Goal: Contribute content: Contribute content

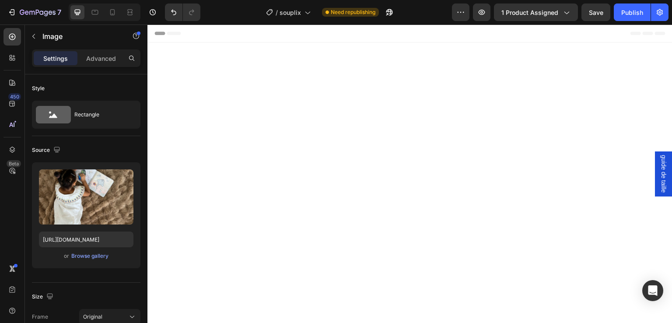
scroll to position [1030, 0]
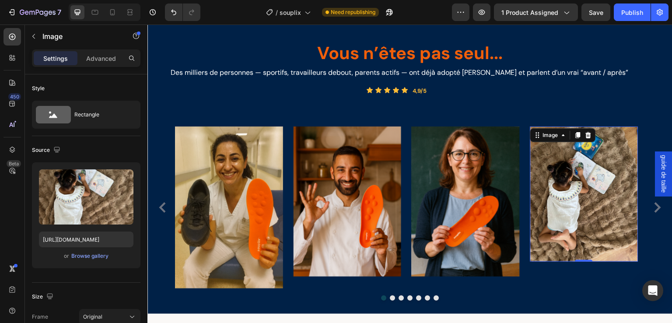
click at [586, 200] on img at bounding box center [584, 193] width 108 height 135
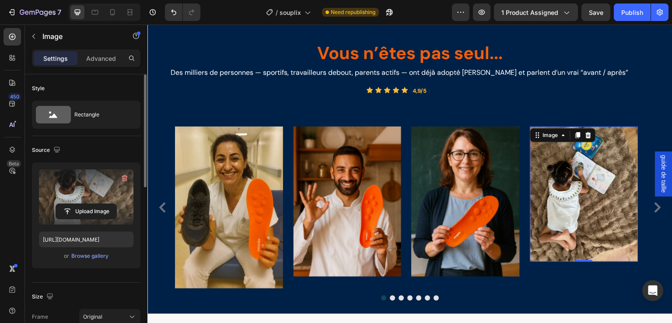
click at [91, 191] on label at bounding box center [86, 196] width 95 height 55
click at [91, 204] on input "file" at bounding box center [86, 211] width 60 height 15
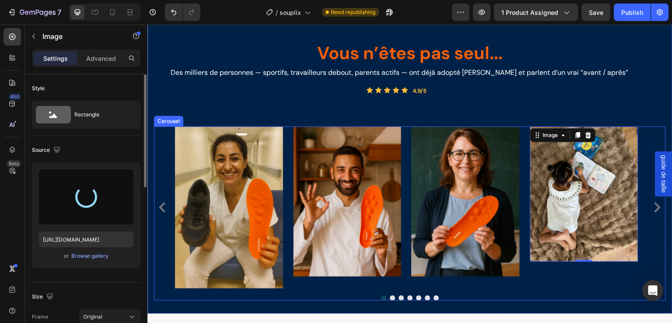
type input "[URL][DOMAIN_NAME]"
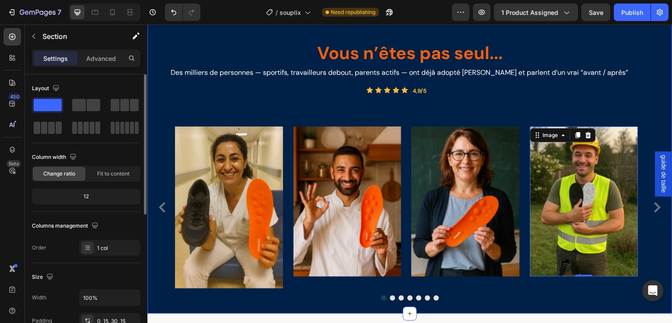
click at [625, 105] on div "Vous n’êtes pas seul... Heading Des milliers de personnes — sportifs, travaille…" at bounding box center [410, 149] width 512 height 304
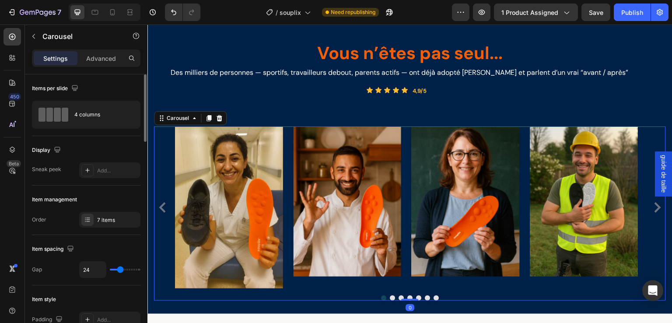
click at [652, 207] on icon "Carousel Next Arrow" at bounding box center [657, 207] width 11 height 11
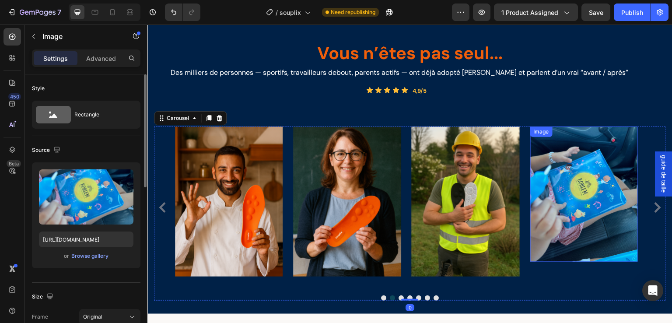
click at [561, 201] on img at bounding box center [584, 193] width 108 height 135
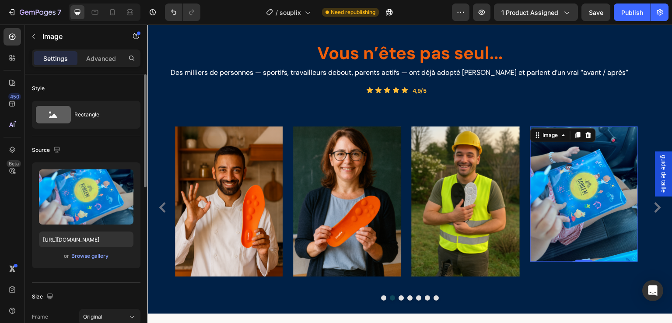
click at [586, 185] on img at bounding box center [584, 193] width 108 height 135
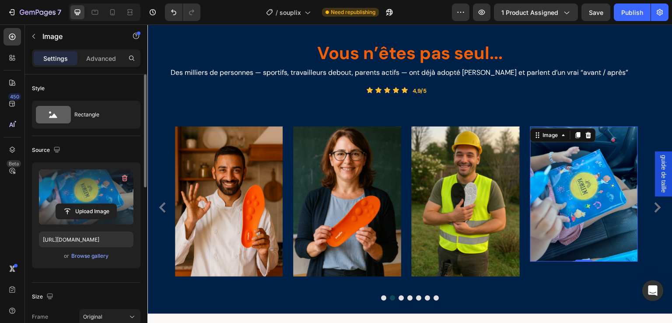
click at [52, 175] on label at bounding box center [86, 196] width 95 height 55
click at [56, 204] on input "file" at bounding box center [86, 211] width 60 height 15
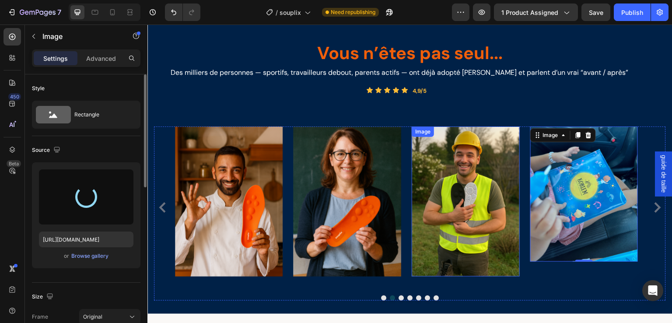
type input "[URL][DOMAIN_NAME]"
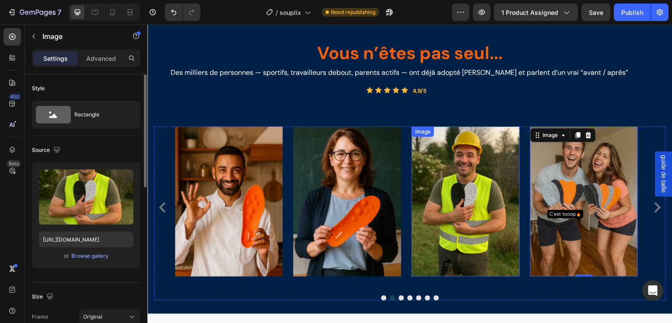
click at [456, 169] on img at bounding box center [466, 201] width 108 height 150
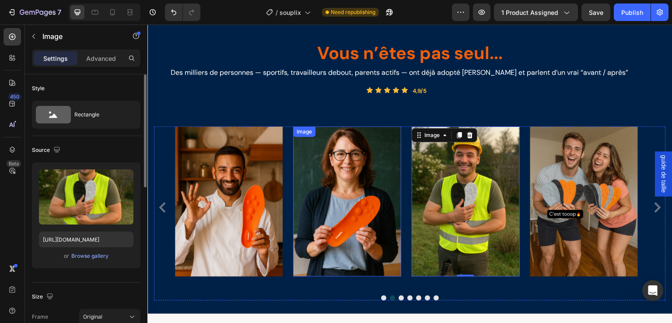
click at [343, 158] on img at bounding box center [348, 201] width 108 height 150
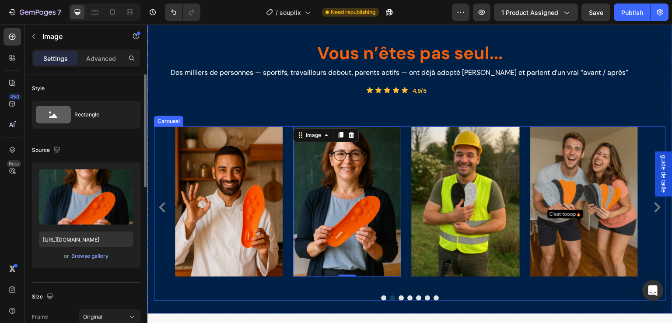
click at [407, 139] on div "Image Image Image 0 Image Image Video Image" at bounding box center [410, 207] width 470 height 162
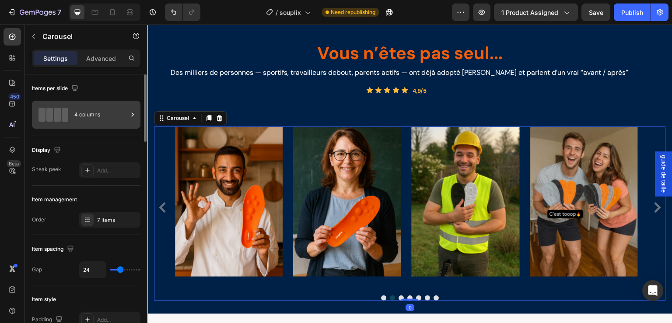
click at [93, 115] on div "4 columns" at bounding box center [100, 115] width 53 height 20
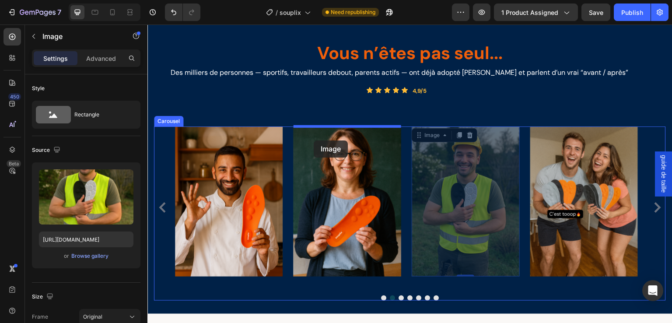
drag, startPoint x: 418, startPoint y: 132, endPoint x: 314, endPoint y: 140, distance: 104.5
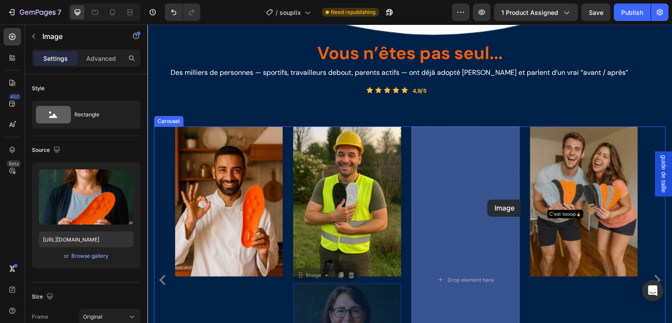
drag, startPoint x: 330, startPoint y: 274, endPoint x: 488, endPoint y: 200, distance: 174.8
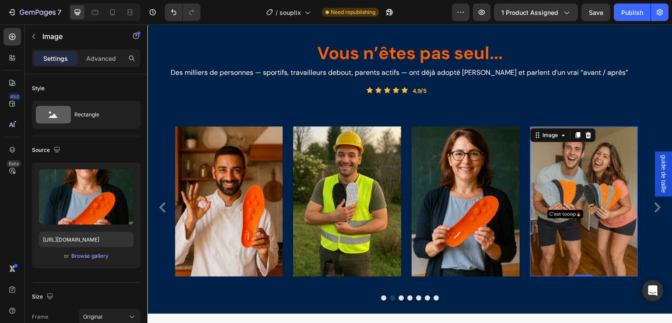
click at [568, 131] on div "Image 0" at bounding box center [584, 201] width 108 height 150
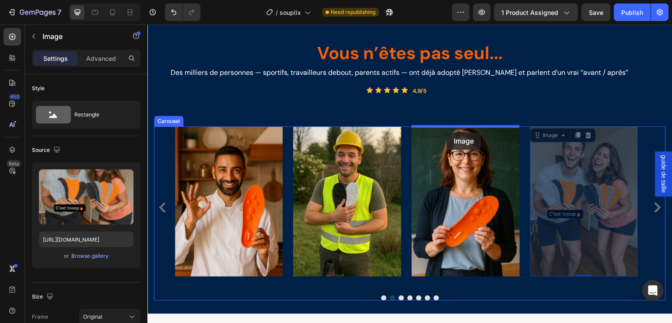
drag, startPoint x: 542, startPoint y: 134, endPoint x: 447, endPoint y: 133, distance: 95.0
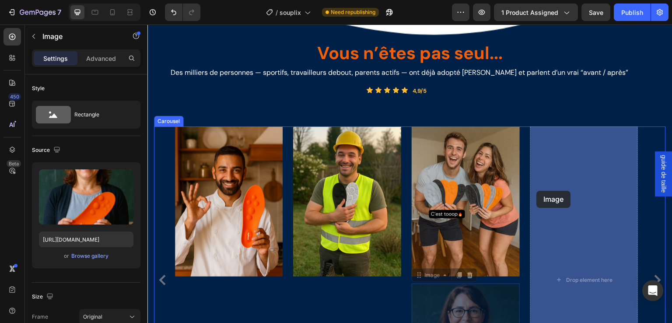
drag, startPoint x: 421, startPoint y: 278, endPoint x: 559, endPoint y: 162, distance: 180.4
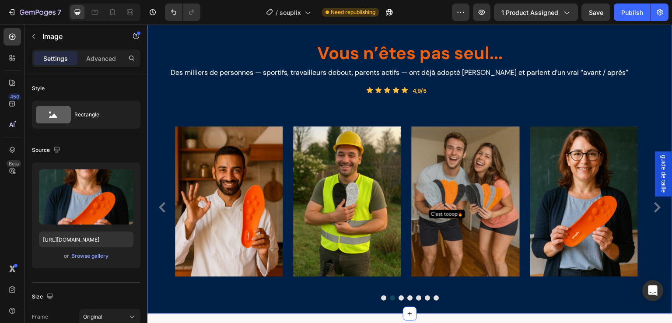
click at [381, 301] on div "Vous n’êtes pas seul... Heading Des milliers de personnes — sportifs, travaille…" at bounding box center [409, 155] width 525 height 317
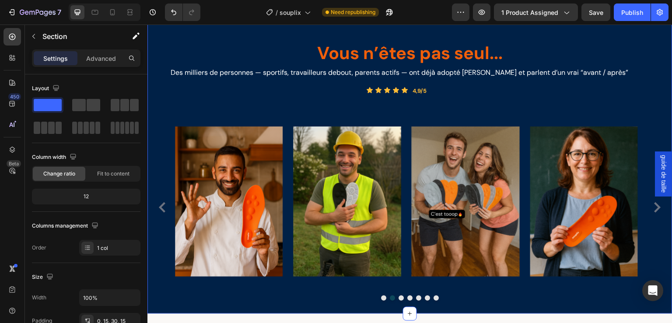
click at [381, 301] on div "Vous n’êtes pas seul... Heading Des milliers de personnes — sportifs, travaille…" at bounding box center [409, 155] width 525 height 317
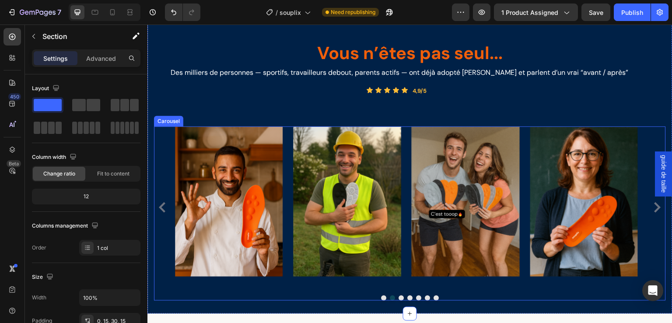
click at [381, 298] on button "Dot" at bounding box center [383, 297] width 5 height 5
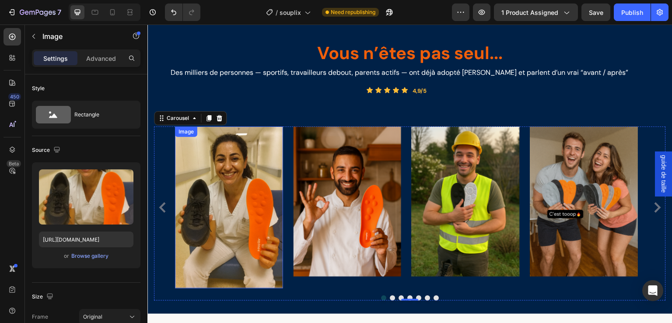
click at [221, 184] on img at bounding box center [229, 207] width 108 height 162
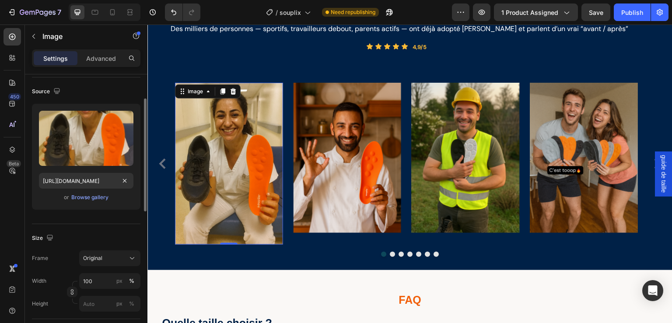
scroll to position [88, 0]
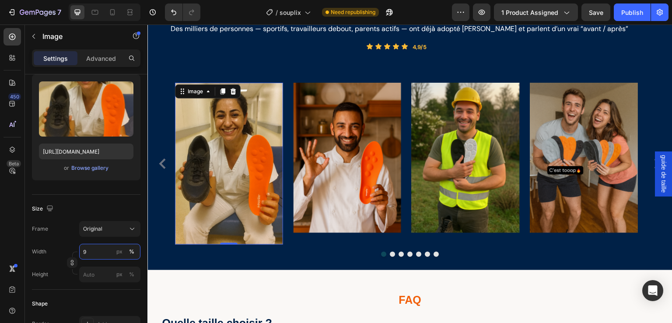
type input "90"
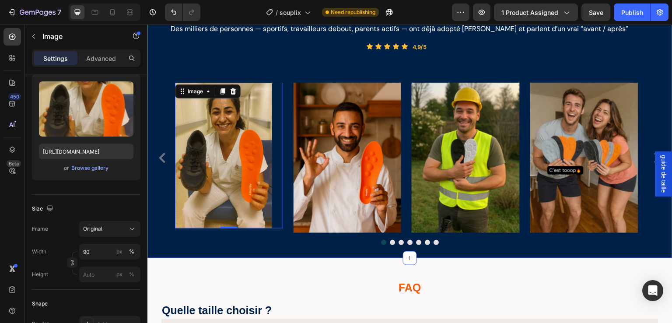
click at [292, 250] on div "Vous n’êtes pas seul... Heading Des milliers de personnes — sportifs, travaille…" at bounding box center [409, 105] width 525 height 305
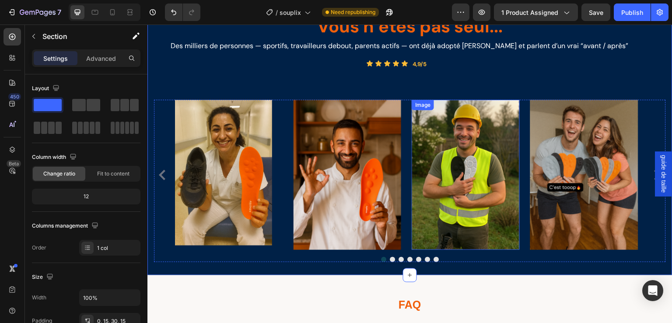
scroll to position [1059, 0]
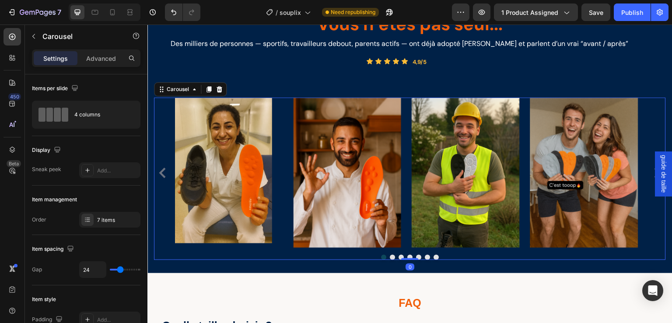
click at [390, 257] on button "Dot" at bounding box center [392, 257] width 5 height 5
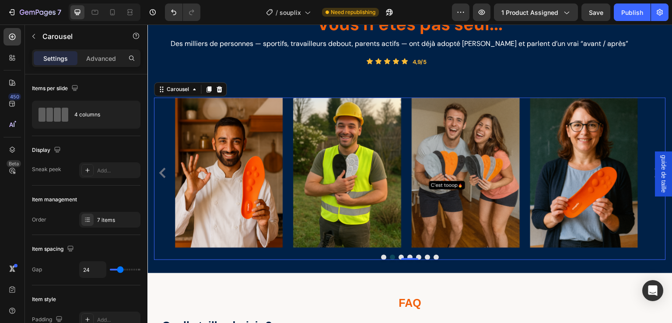
click at [399, 256] on button "Dot" at bounding box center [401, 257] width 5 height 5
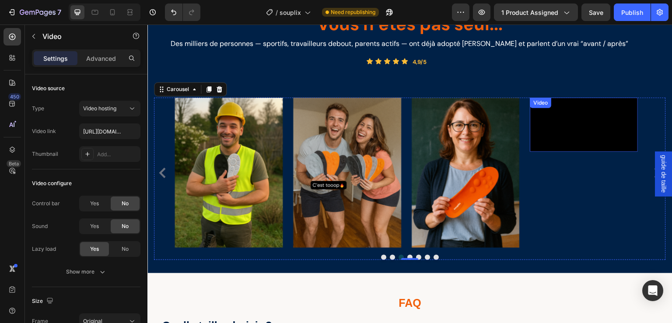
click at [602, 151] on video at bounding box center [584, 125] width 108 height 54
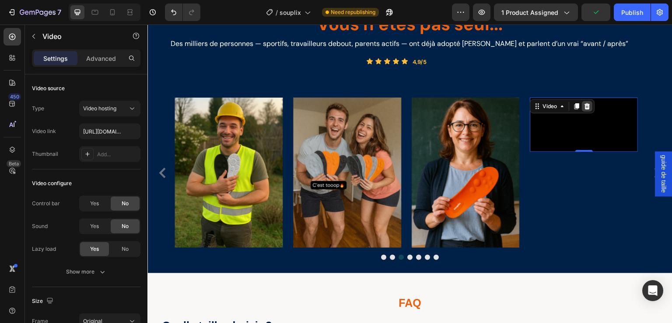
click at [588, 108] on icon at bounding box center [588, 106] width 6 height 6
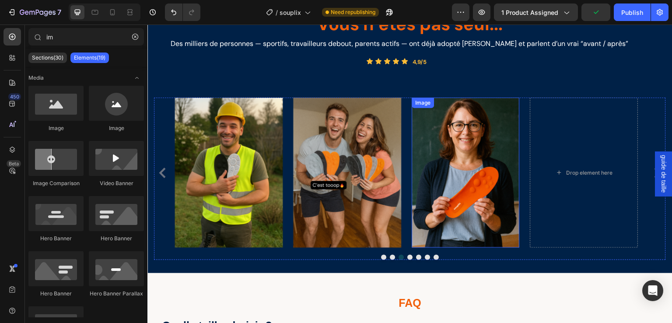
click at [460, 132] on img at bounding box center [466, 173] width 108 height 150
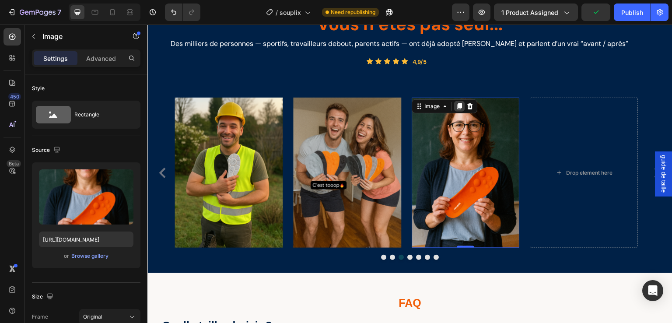
click at [459, 107] on icon at bounding box center [459, 107] width 5 height 6
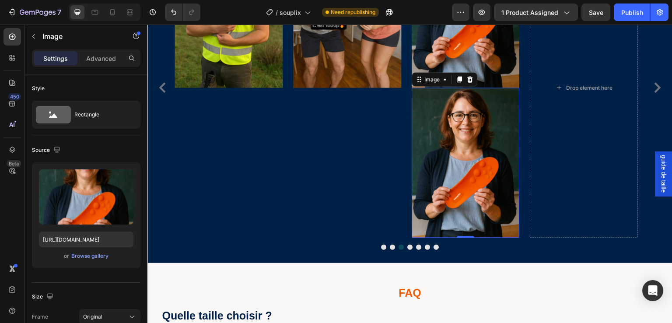
scroll to position [1150, 0]
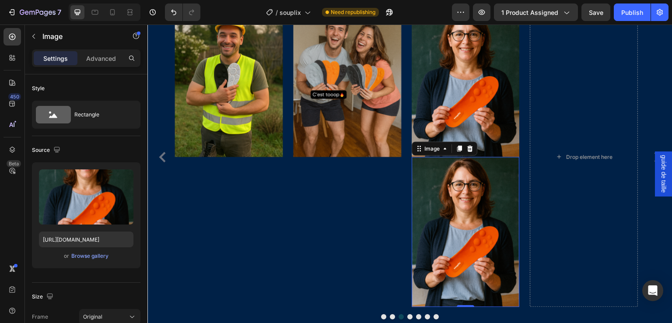
drag, startPoint x: 449, startPoint y: 174, endPoint x: 441, endPoint y: 164, distance: 13.1
click at [449, 174] on img at bounding box center [466, 232] width 108 height 150
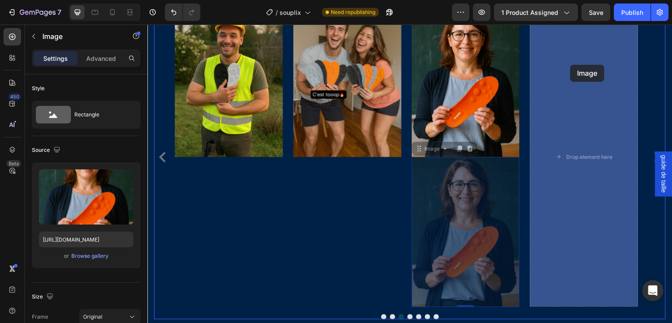
drag, startPoint x: 424, startPoint y: 150, endPoint x: 571, endPoint y: 65, distance: 169.2
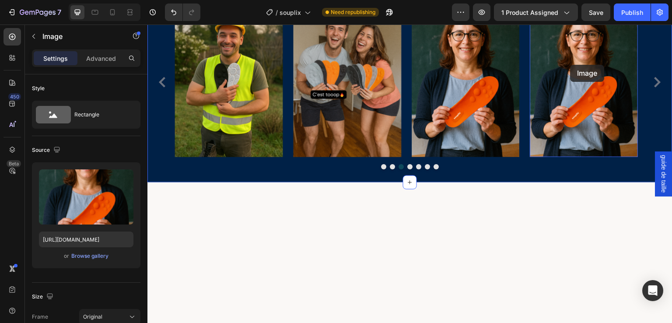
scroll to position [1075, 0]
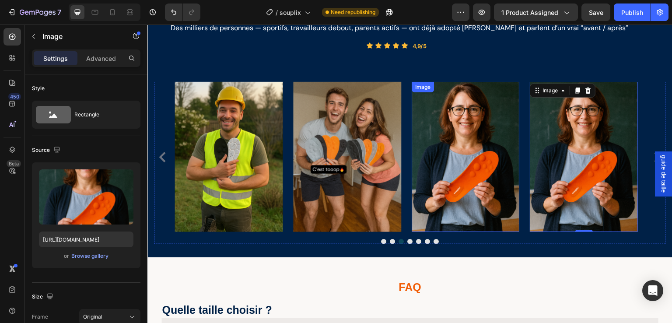
click at [453, 130] on img at bounding box center [466, 157] width 108 height 150
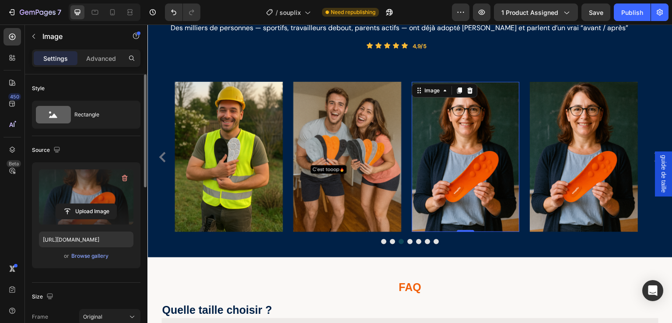
click at [88, 195] on label at bounding box center [86, 196] width 95 height 55
click at [88, 204] on input "file" at bounding box center [86, 211] width 60 height 15
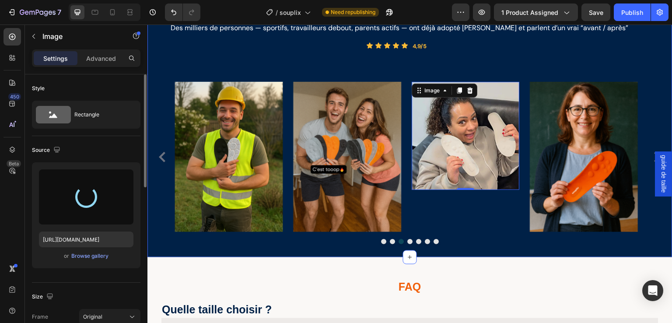
type input "[URL][DOMAIN_NAME]"
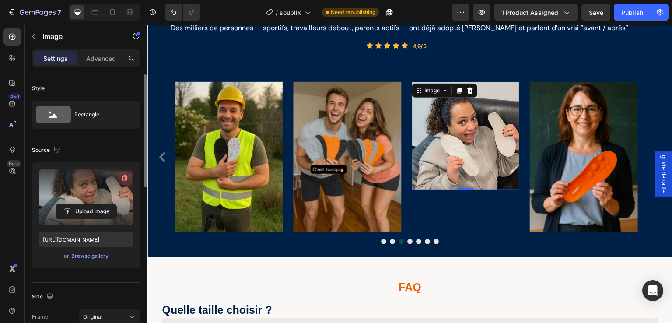
click at [127, 177] on icon "button" at bounding box center [124, 178] width 9 height 9
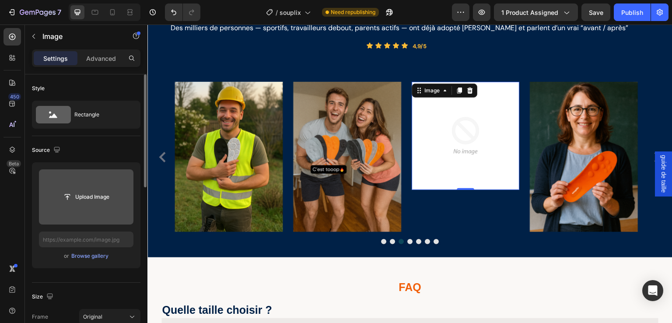
click at [467, 151] on img at bounding box center [466, 136] width 108 height 108
click at [476, 127] on img at bounding box center [466, 136] width 108 height 108
click at [465, 134] on img at bounding box center [466, 136] width 108 height 108
click at [96, 205] on input "file" at bounding box center [86, 196] width 95 height 55
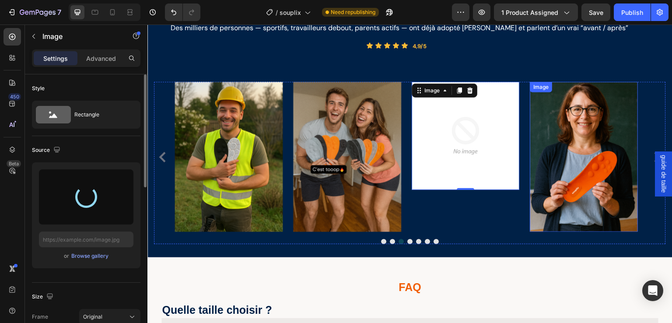
type input "[URL][DOMAIN_NAME]"
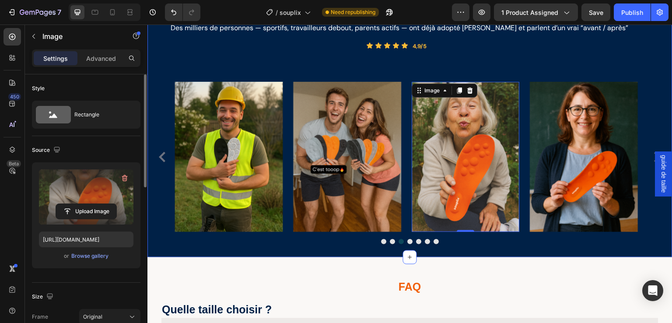
click at [546, 59] on div "Vous n’êtes pas seul... Heading Des milliers de personnes — sportifs, travaille…" at bounding box center [410, 98] width 512 height 292
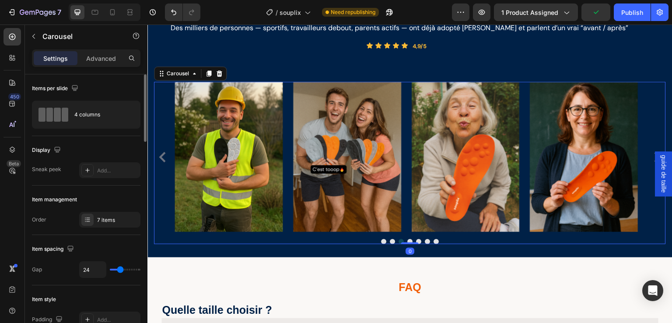
click at [381, 242] on button "Dot" at bounding box center [383, 241] width 5 height 5
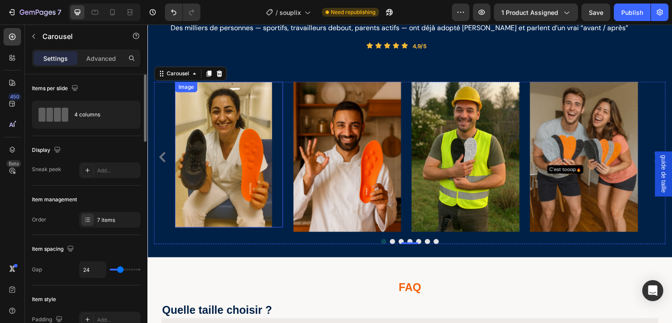
click at [221, 162] on img at bounding box center [223, 155] width 97 height 146
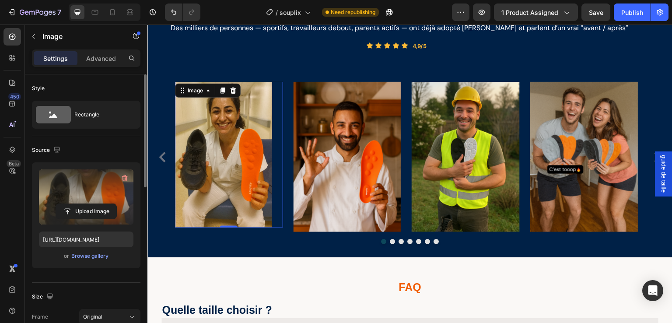
click at [94, 196] on label at bounding box center [86, 196] width 95 height 55
click at [94, 204] on input "file" at bounding box center [86, 211] width 60 height 15
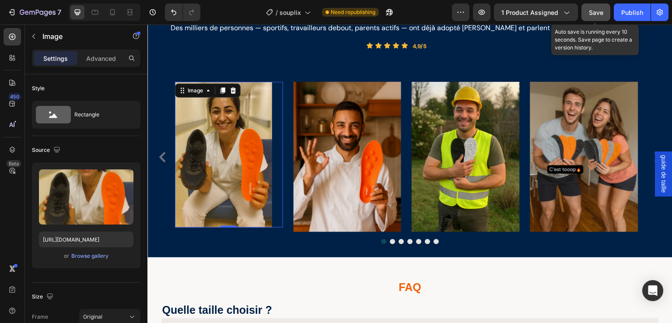
click at [599, 11] on span "Save" at bounding box center [596, 12] width 14 height 7
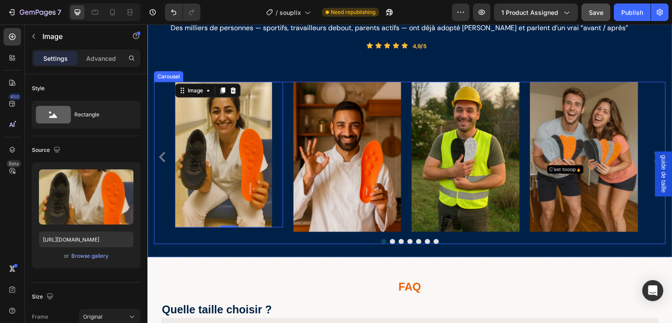
click at [390, 241] on button "Dot" at bounding box center [392, 241] width 5 height 5
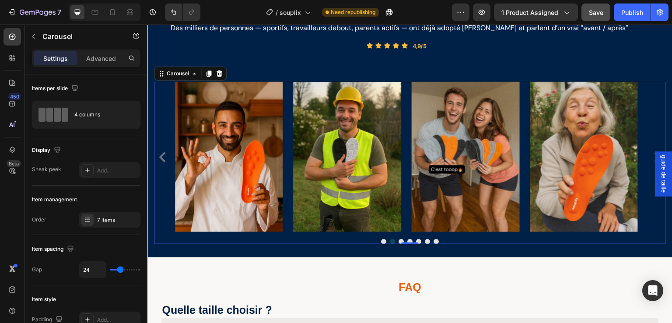
click at [381, 242] on button "Dot" at bounding box center [383, 241] width 5 height 5
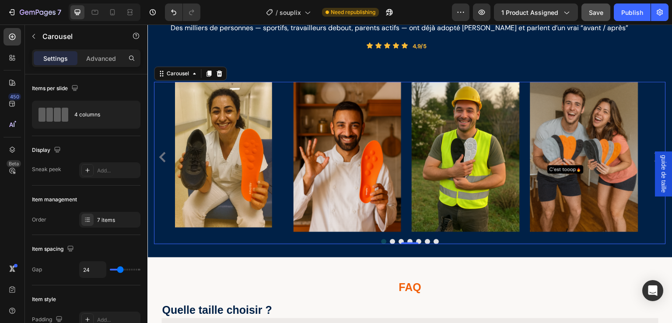
click at [407, 240] on button "Dot" at bounding box center [409, 241] width 5 height 5
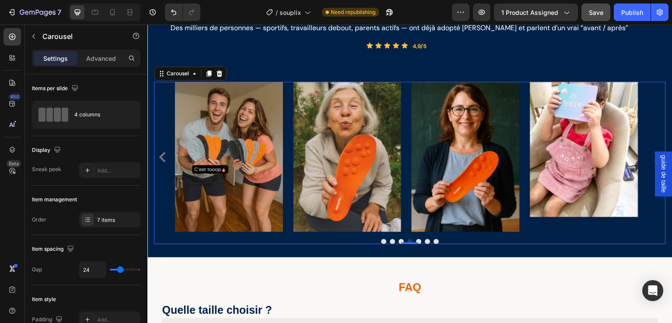
click at [416, 239] on button "Dot" at bounding box center [418, 241] width 5 height 5
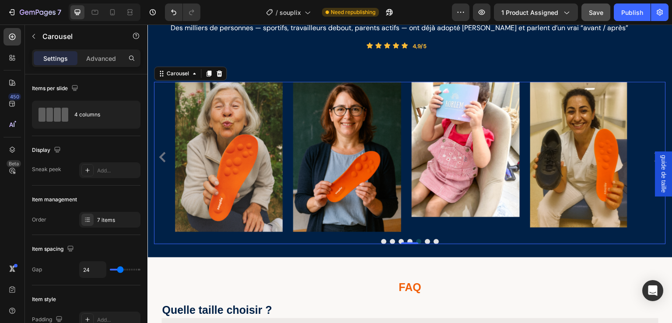
click at [459, 234] on div "Image Image Image Image Image Image Image Carousel 0" at bounding box center [410, 163] width 512 height 162
click at [448, 172] on img at bounding box center [466, 149] width 108 height 135
click at [407, 94] on div "Image Image Image Image Image Image Image" at bounding box center [410, 157] width 470 height 150
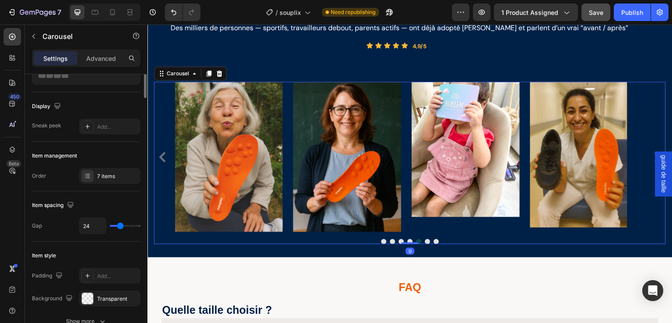
scroll to position [59, 0]
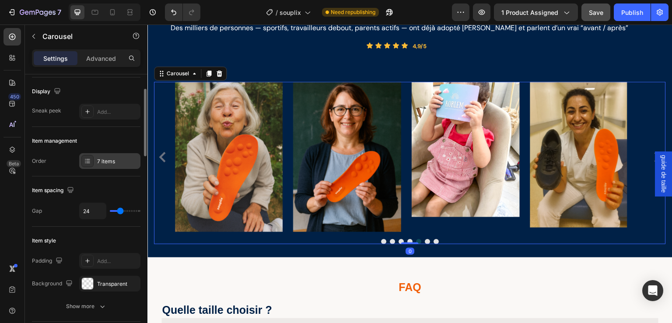
click at [102, 158] on div "7 items" at bounding box center [117, 162] width 41 height 8
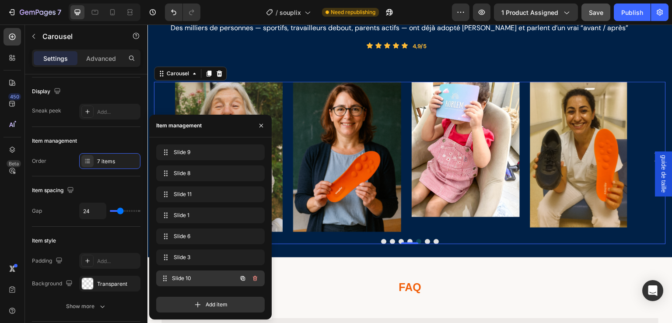
click at [219, 281] on span "Slide 10" at bounding box center [204, 278] width 65 height 8
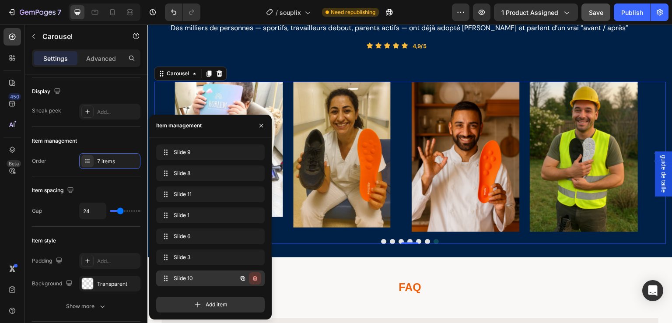
click at [257, 277] on icon "button" at bounding box center [255, 278] width 7 height 7
click at [256, 281] on div "Delete" at bounding box center [249, 278] width 16 height 8
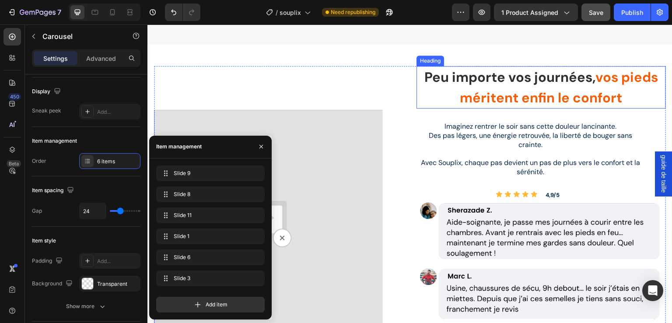
scroll to position [681, 0]
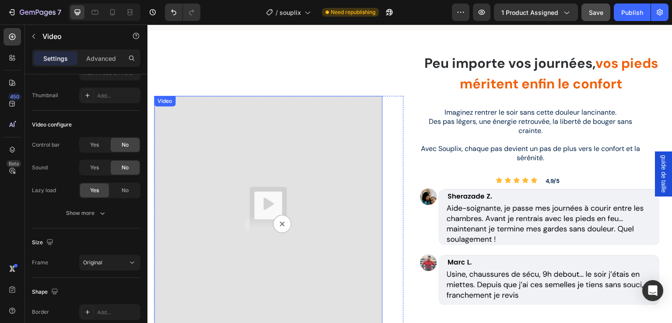
click at [311, 136] on img at bounding box center [268, 210] width 228 height 228
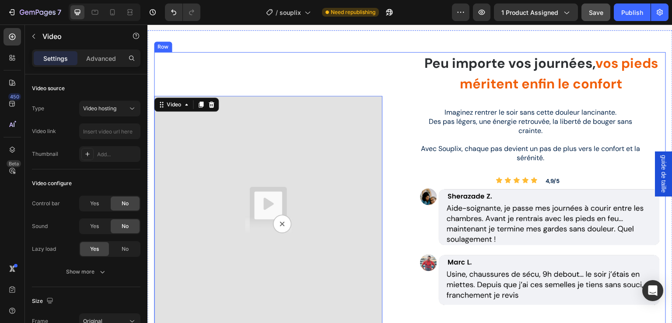
click at [204, 70] on div "Video 29 Video Row" at bounding box center [278, 198] width 249 height 292
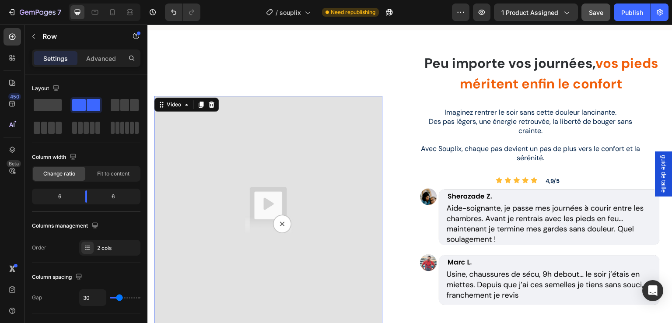
click at [221, 175] on img at bounding box center [268, 210] width 228 height 228
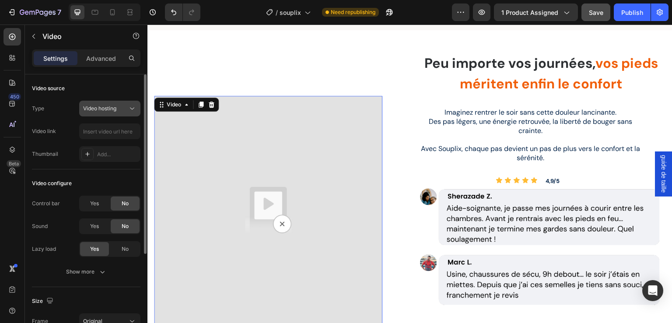
click at [93, 109] on span "Video hosting" at bounding box center [99, 108] width 33 height 7
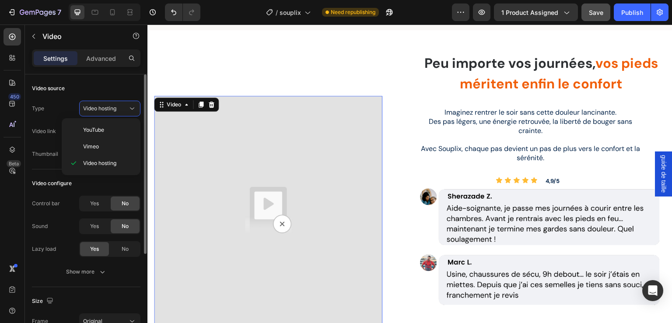
click at [109, 83] on div "Video source" at bounding box center [86, 88] width 109 height 14
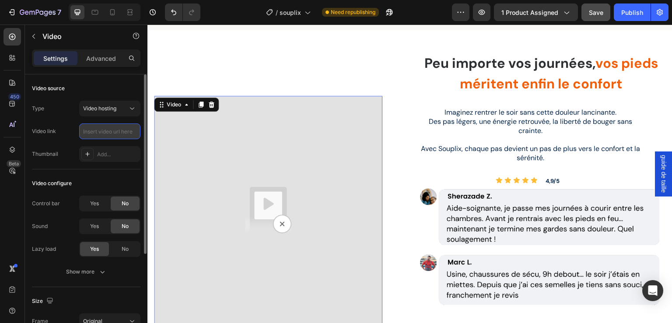
click at [100, 129] on input "text" at bounding box center [109, 131] width 61 height 16
drag, startPoint x: 48, startPoint y: 131, endPoint x: 58, endPoint y: 135, distance: 10.7
click at [48, 131] on div "Video link" at bounding box center [44, 131] width 24 height 8
click at [84, 151] on icon at bounding box center [87, 154] width 7 height 7
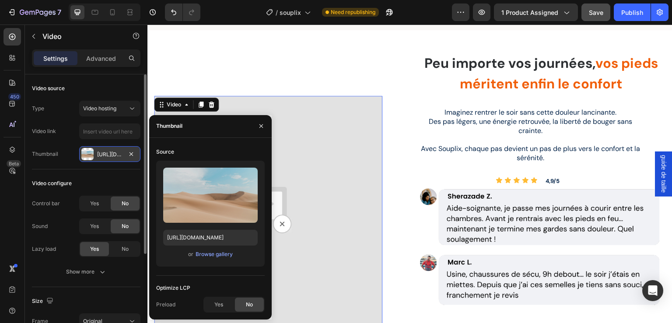
click at [90, 122] on div "Type Video hosting Video link Thumbnail [URL][DOMAIN_NAME]" at bounding box center [86, 131] width 109 height 61
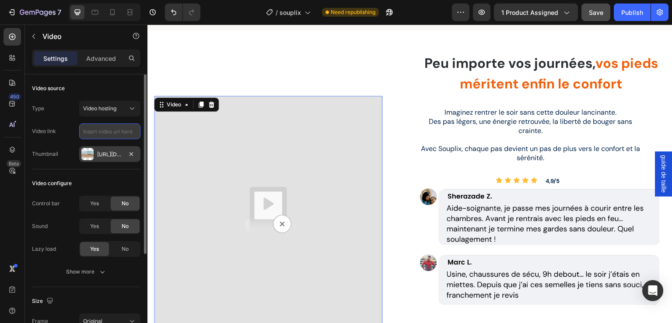
click at [95, 130] on input "text" at bounding box center [109, 131] width 61 height 16
paste input "[URL][DOMAIN_NAME]"
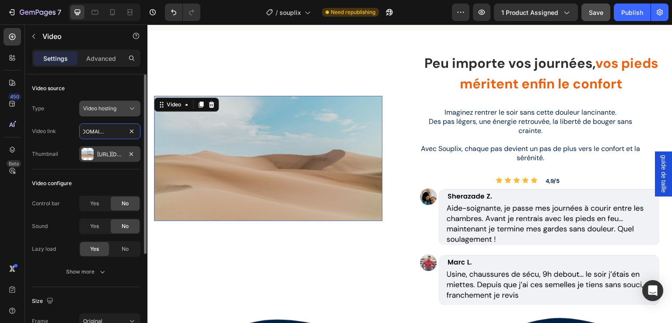
type input "[URL][DOMAIN_NAME]"
click at [99, 116] on button "Video hosting" at bounding box center [109, 109] width 61 height 16
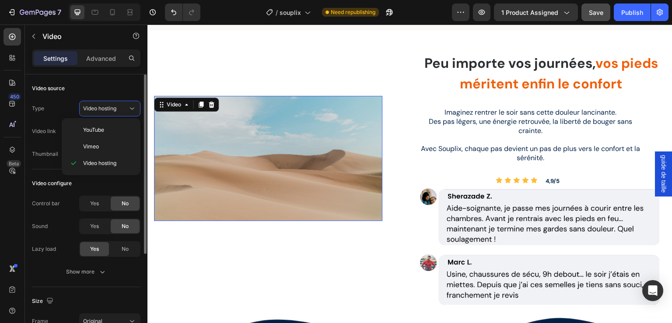
click at [105, 87] on div "Video source" at bounding box center [86, 88] width 109 height 14
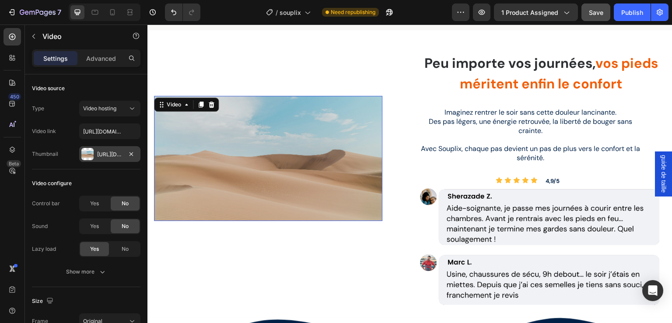
click at [205, 161] on video at bounding box center [268, 158] width 228 height 125
click at [35, 35] on icon "button" at bounding box center [33, 36] width 7 height 7
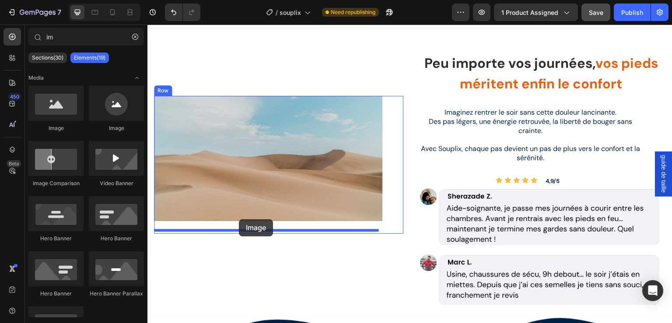
drag, startPoint x: 197, startPoint y: 129, endPoint x: 239, endPoint y: 219, distance: 99.7
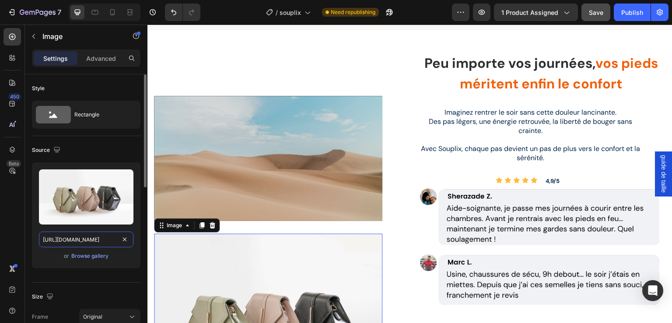
click at [91, 241] on input "[URL][DOMAIN_NAME]" at bounding box center [86, 239] width 95 height 16
paste input "0651/2017/4189/files/gempages_558298549507326878-669.webp?v=1756294718"
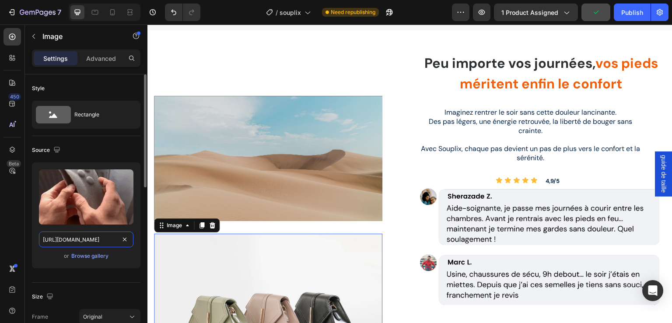
scroll to position [0, 214]
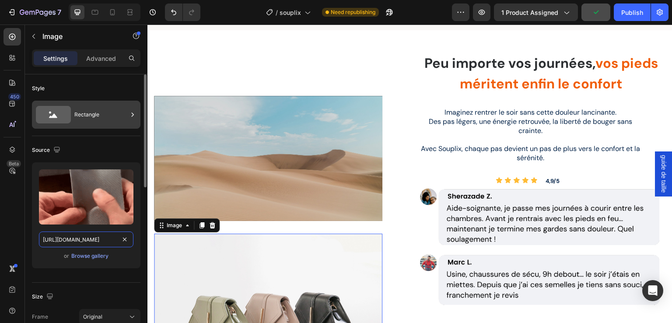
type input "[URL][DOMAIN_NAME]"
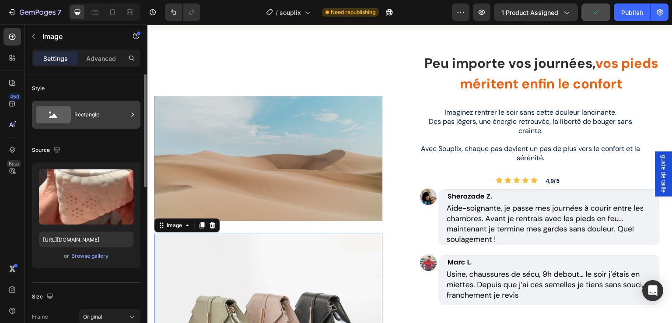
scroll to position [0, 0]
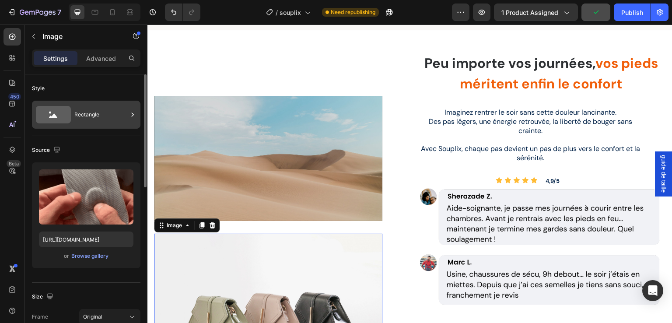
click at [112, 123] on div "Rectangle" at bounding box center [100, 115] width 53 height 20
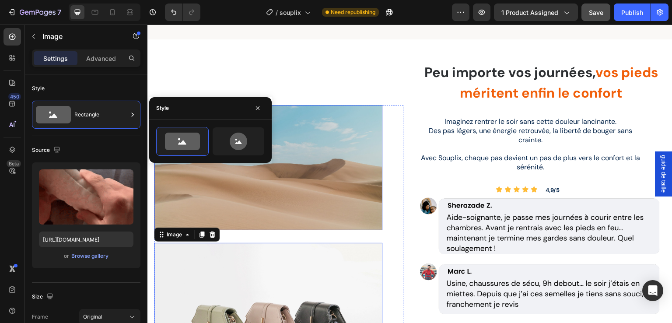
scroll to position [666, 0]
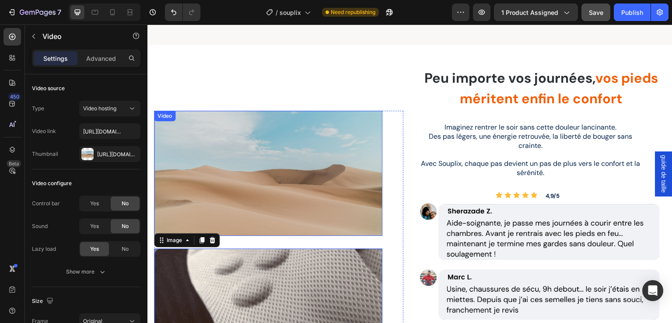
click at [336, 138] on video at bounding box center [268, 173] width 228 height 125
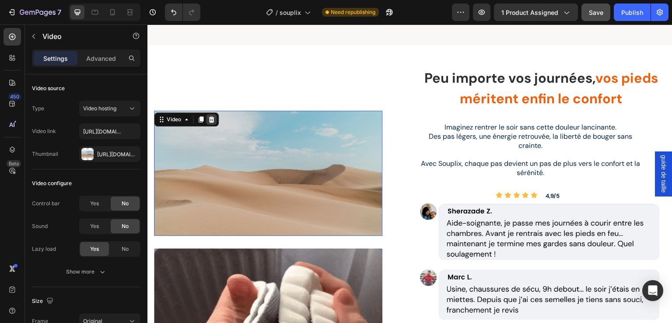
click at [210, 118] on icon at bounding box center [211, 119] width 7 height 7
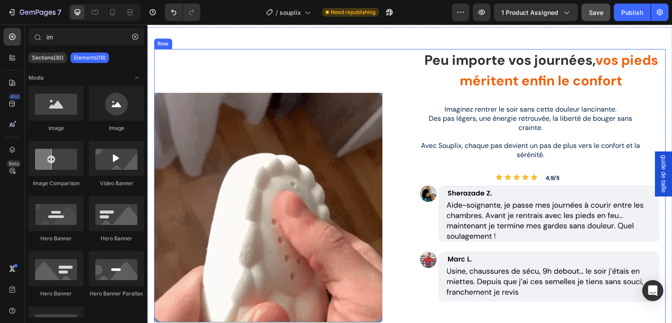
scroll to position [681, 0]
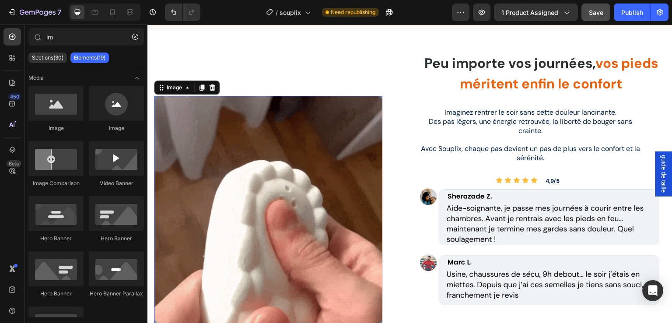
click at [324, 159] on img at bounding box center [268, 211] width 228 height 230
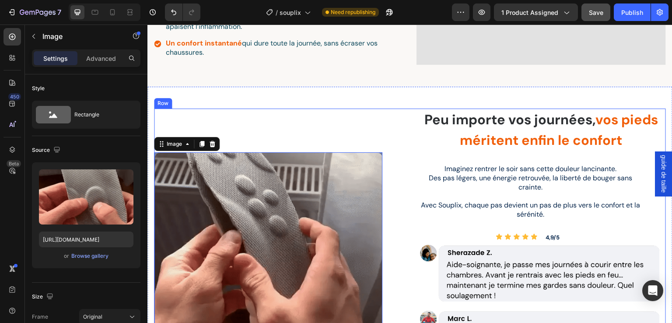
scroll to position [622, 0]
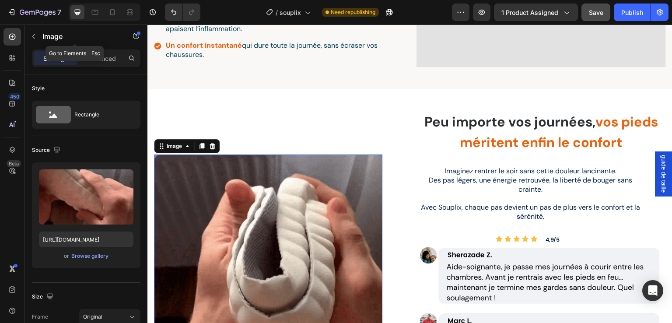
click at [38, 37] on button "button" at bounding box center [34, 36] width 14 height 14
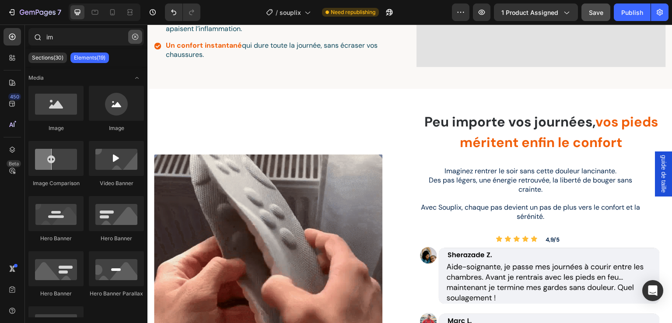
click at [138, 36] on icon "button" at bounding box center [135, 37] width 6 height 6
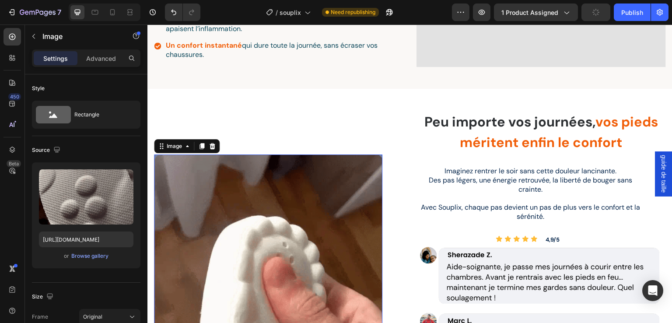
click at [301, 204] on img at bounding box center [268, 269] width 228 height 230
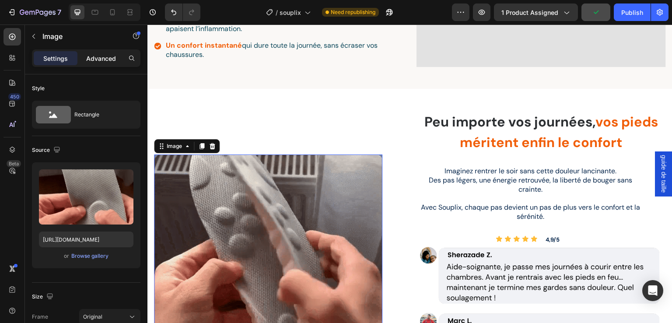
click at [94, 55] on p "Advanced" at bounding box center [101, 58] width 30 height 9
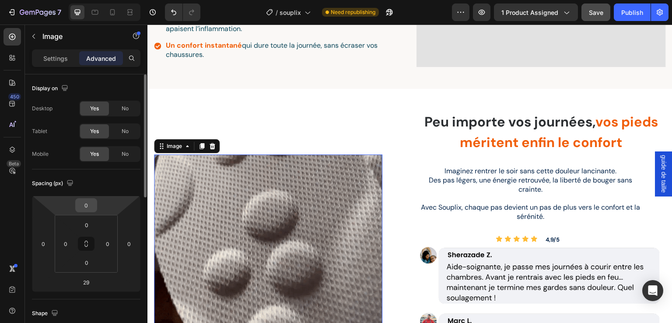
click at [84, 207] on input "0" at bounding box center [86, 205] width 18 height 13
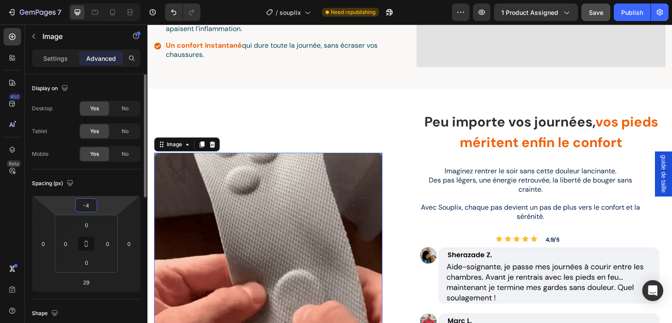
type input "-40"
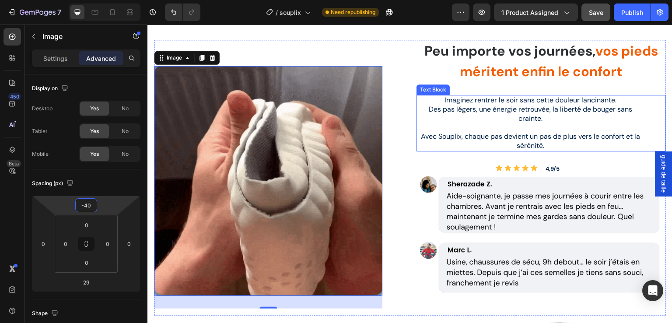
scroll to position [651, 0]
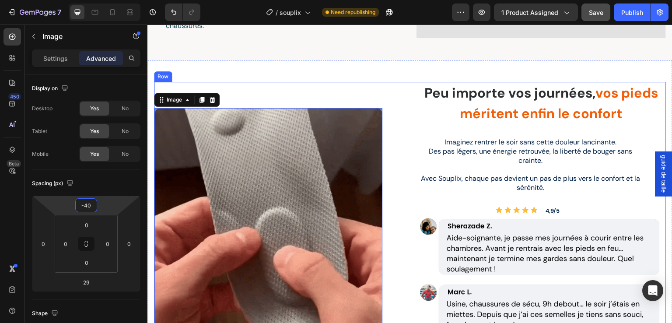
click at [380, 82] on div "Image 29 Video Row" at bounding box center [278, 220] width 249 height 276
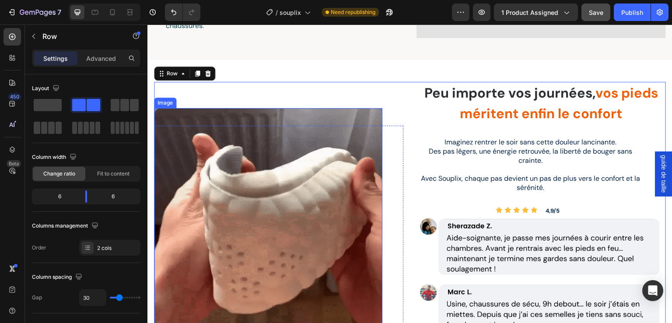
click at [281, 151] on img at bounding box center [268, 223] width 228 height 230
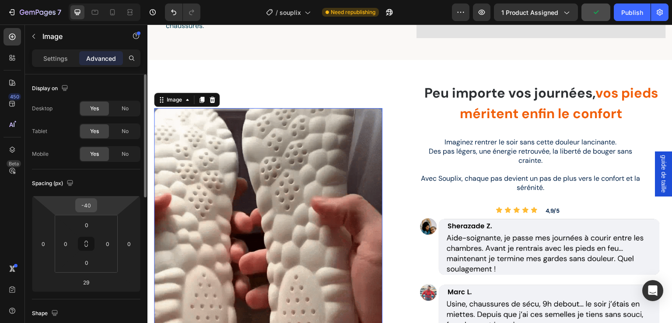
click at [94, 204] on input "-40" at bounding box center [86, 205] width 18 height 13
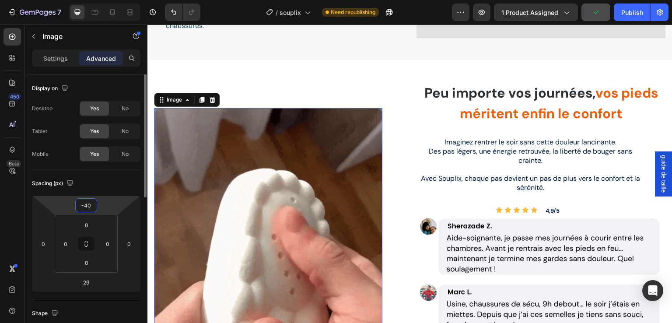
click at [93, 203] on input "-40" at bounding box center [86, 205] width 18 height 13
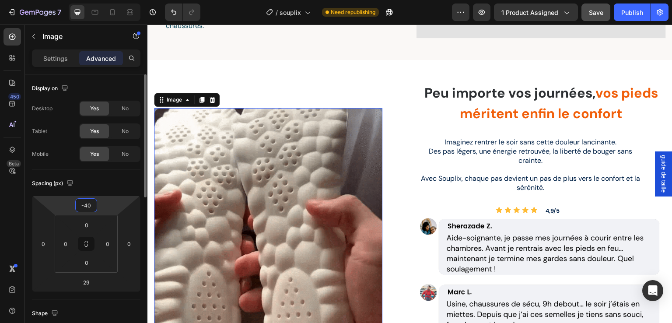
drag, startPoint x: 93, startPoint y: 203, endPoint x: 84, endPoint y: 207, distance: 9.3
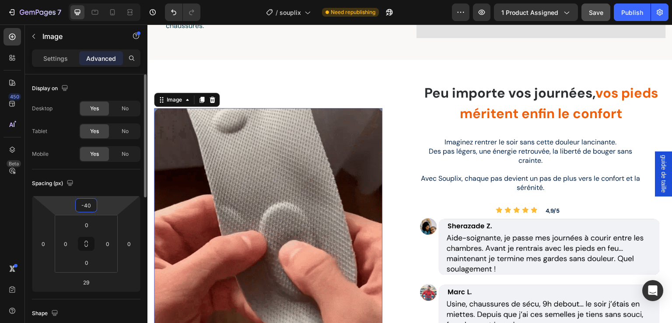
click at [84, 207] on input "-40" at bounding box center [86, 205] width 18 height 13
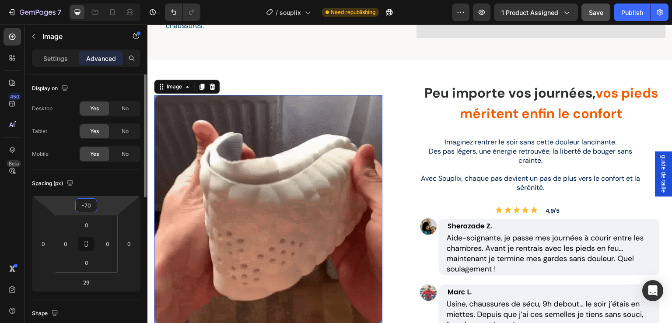
type input "-70"
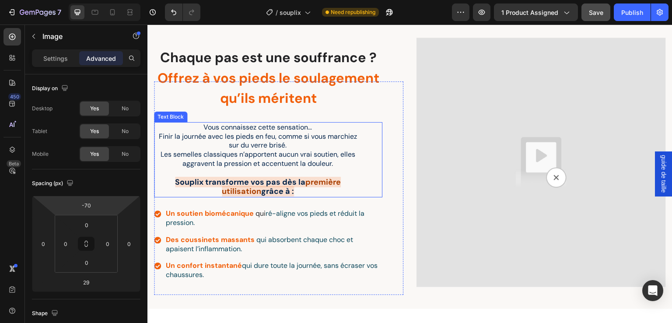
scroll to position [399, 0]
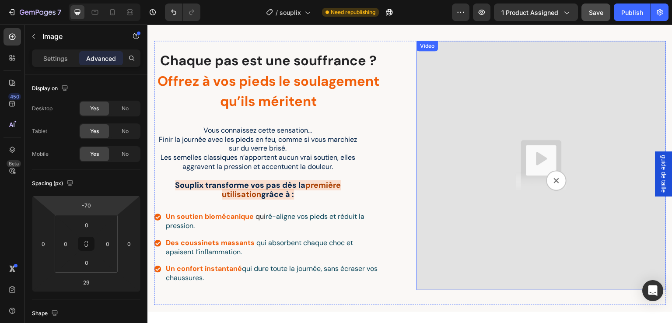
click at [513, 188] on img at bounding box center [541, 165] width 249 height 249
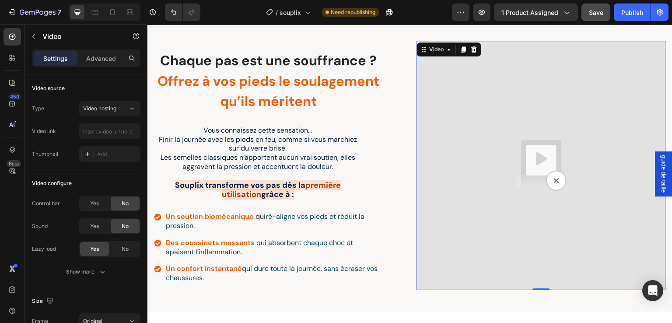
click at [467, 124] on img at bounding box center [541, 165] width 249 height 249
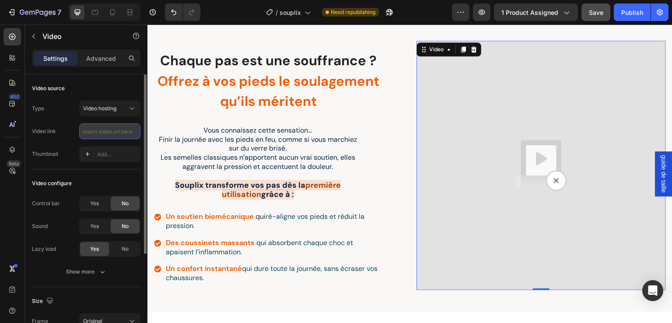
click at [102, 131] on input "text" at bounding box center [109, 131] width 61 height 16
paste input "[URL][DOMAIN_NAME]"
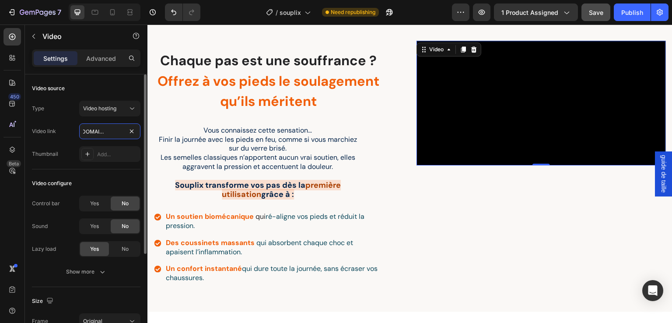
scroll to position [29, 0]
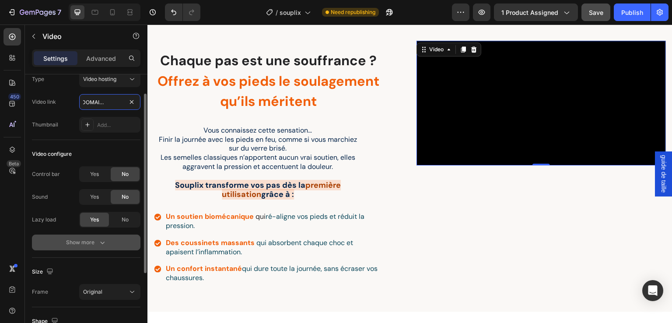
type input "[URL][DOMAIN_NAME]"
click at [91, 242] on div "Show more" at bounding box center [86, 242] width 41 height 9
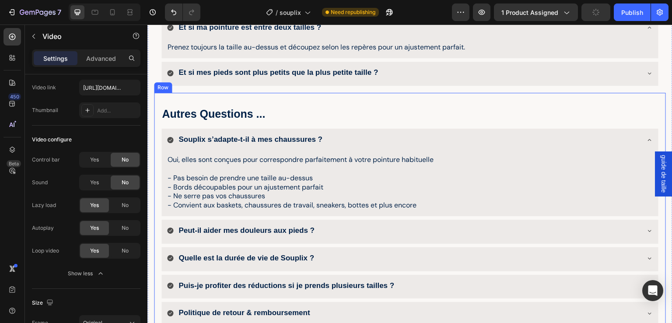
scroll to position [1362, 0]
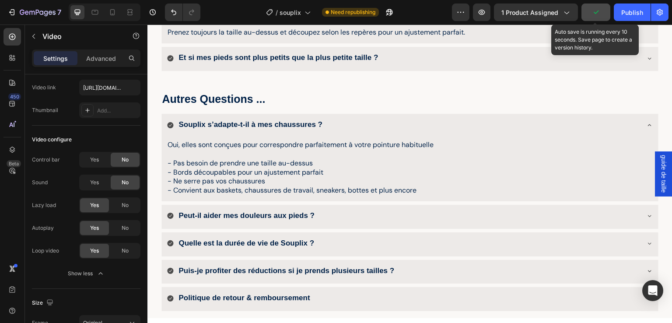
click at [590, 16] on button "button" at bounding box center [596, 13] width 29 height 18
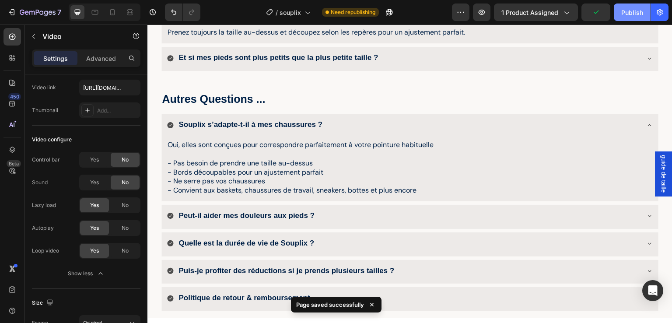
click at [627, 13] on div "Publish" at bounding box center [632, 12] width 22 height 9
